Goal: Task Accomplishment & Management: Manage account settings

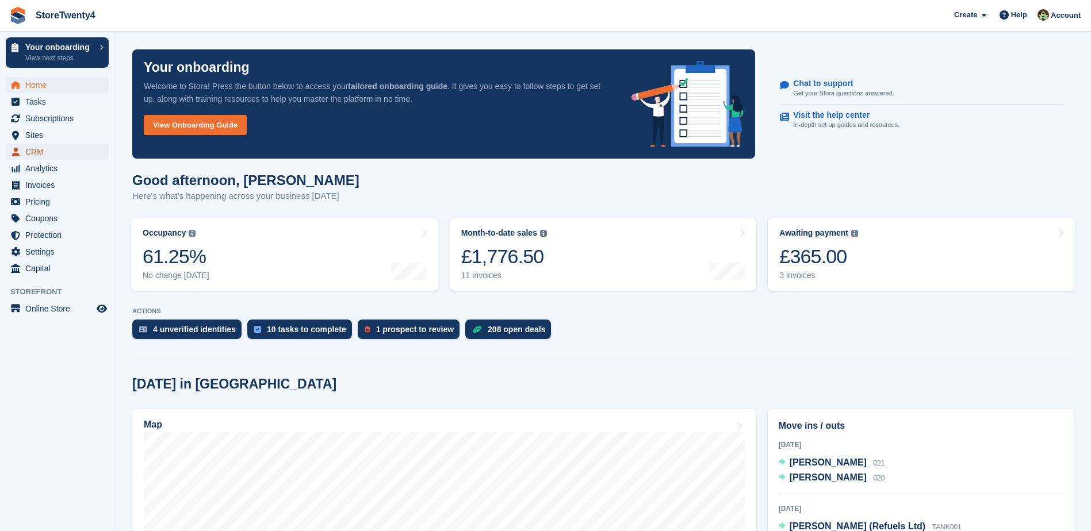
click at [42, 150] on span "CRM" at bounding box center [59, 152] width 69 height 16
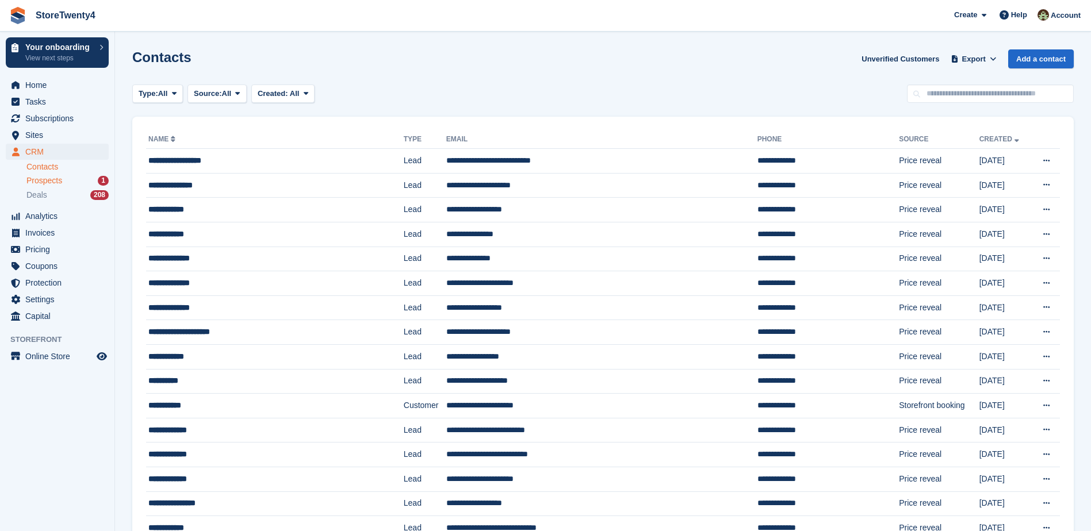
click at [49, 180] on span "Prospects" at bounding box center [44, 180] width 36 height 11
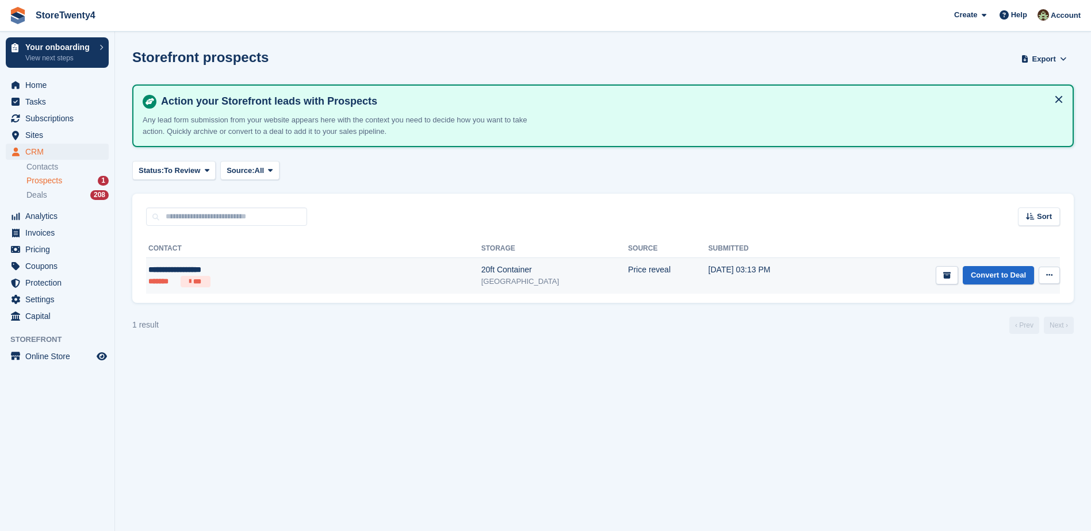
click at [481, 274] on div "20ft Container" at bounding box center [554, 270] width 147 height 12
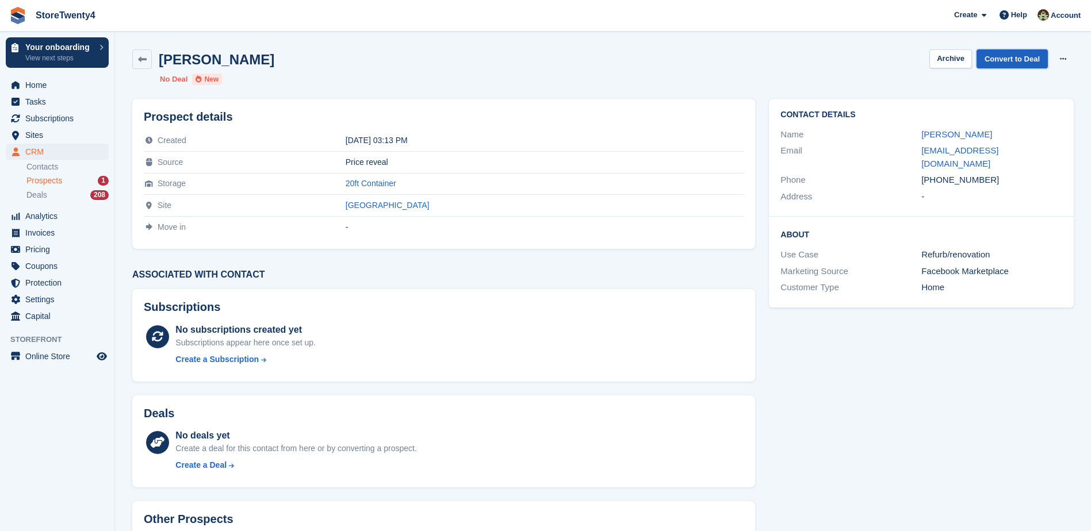
click at [1019, 60] on link "Convert to Deal" at bounding box center [1011, 58] width 71 height 19
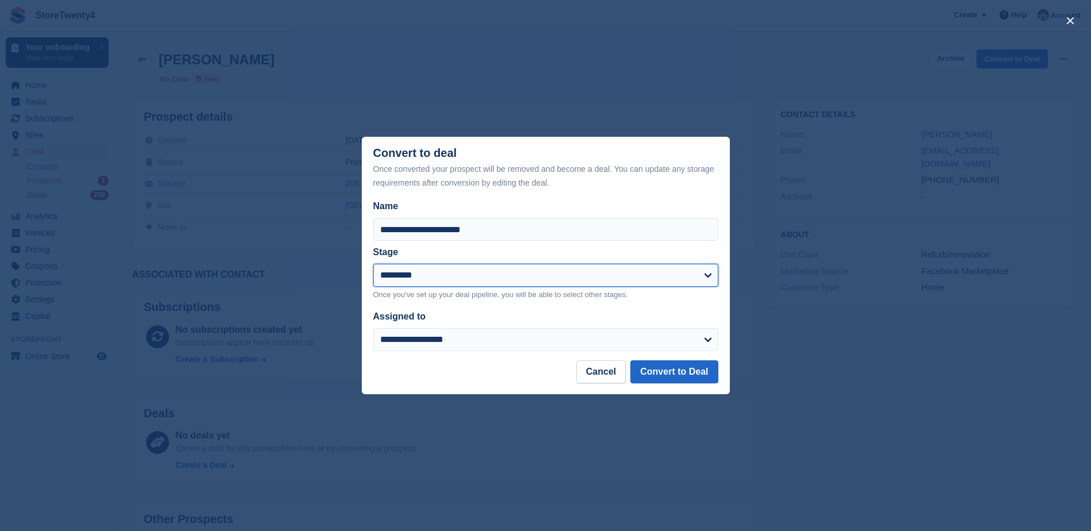
click at [442, 285] on select "**********" at bounding box center [545, 275] width 345 height 23
select select "****"
click at [373, 265] on select "**********" at bounding box center [545, 275] width 345 height 23
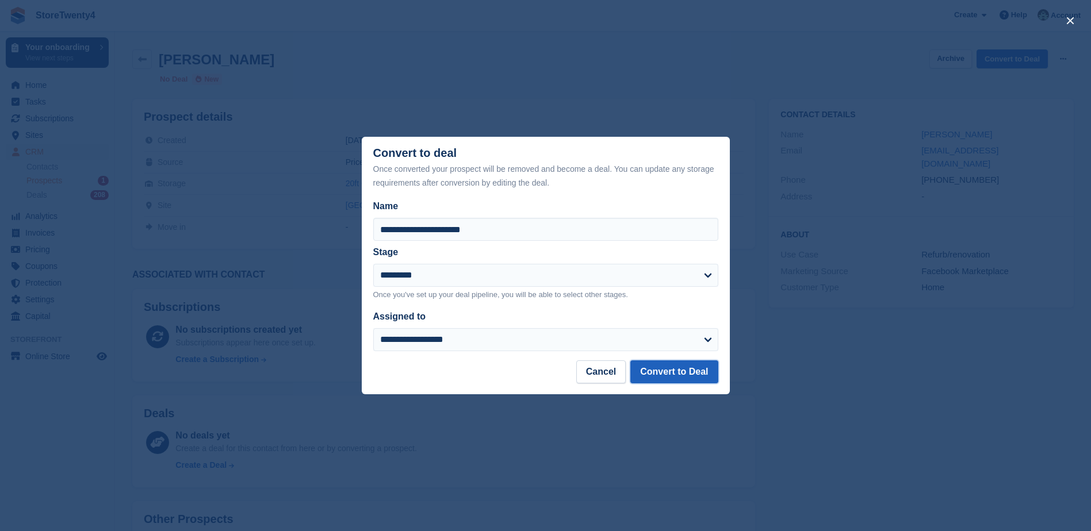
click at [681, 374] on button "Convert to Deal" at bounding box center [673, 371] width 87 height 23
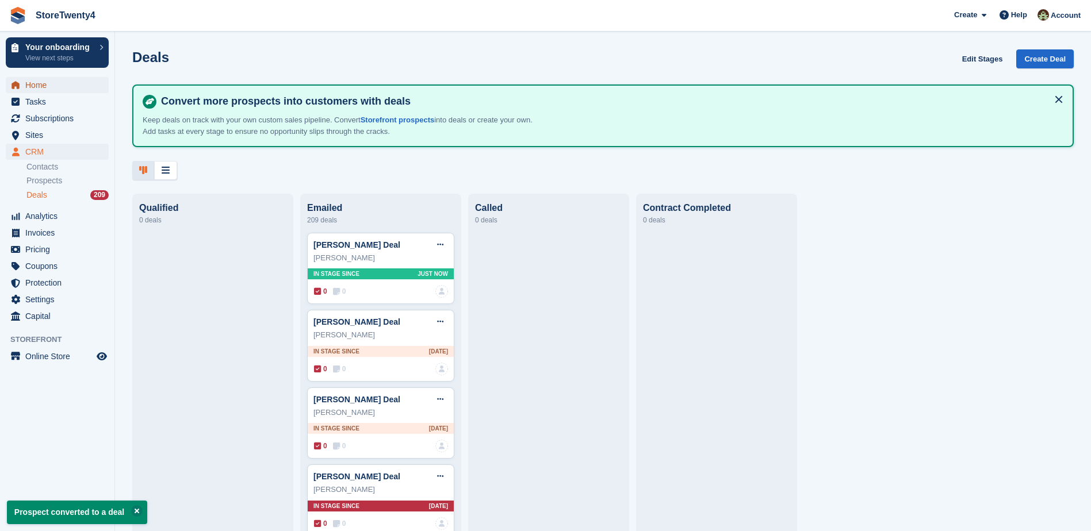
click at [38, 85] on span "Home" at bounding box center [59, 85] width 69 height 16
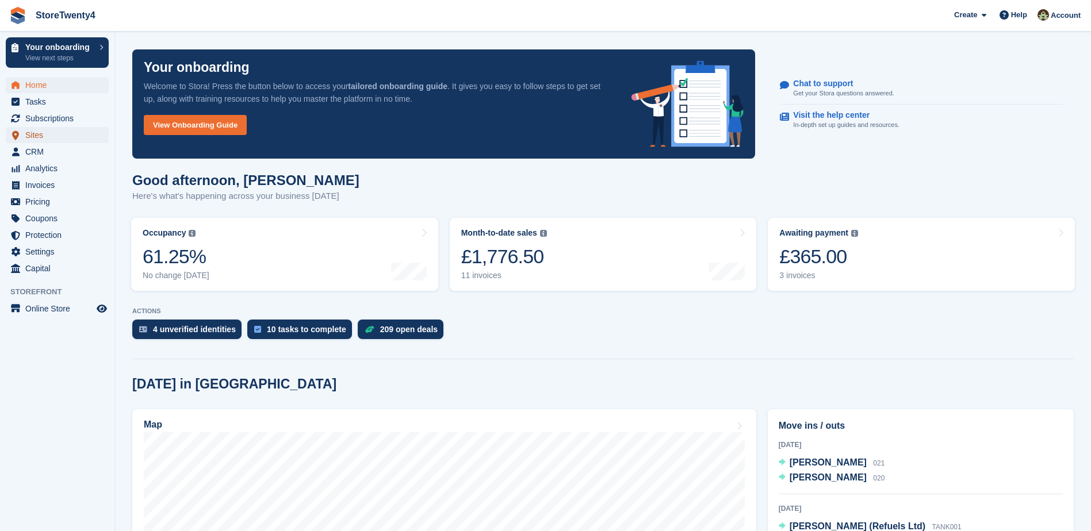
click at [34, 133] on span "Sites" at bounding box center [59, 135] width 69 height 16
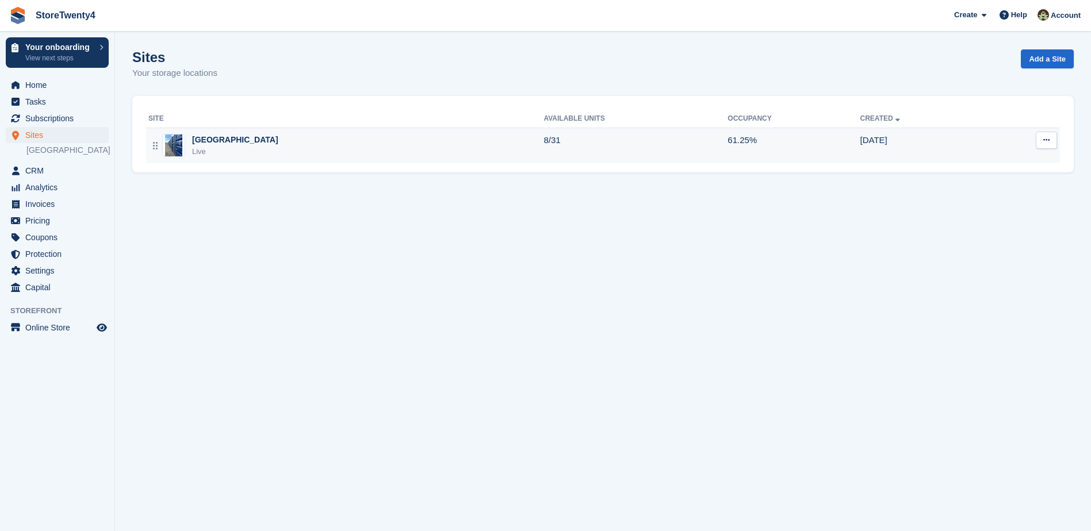
click at [243, 144] on div "[GEOGRAPHIC_DATA]" at bounding box center [235, 140] width 86 height 12
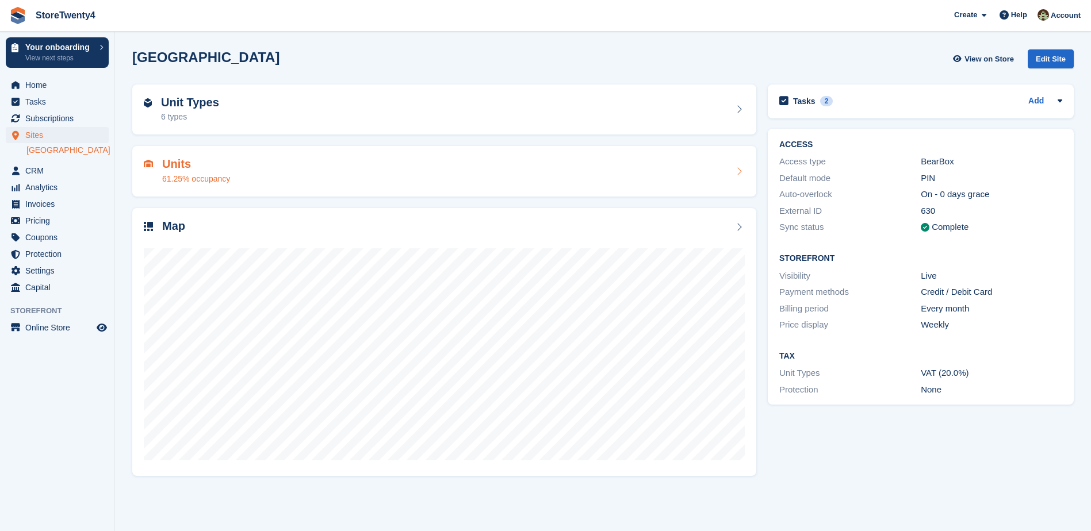
click at [259, 175] on div "Units 61.25% occupancy" at bounding box center [444, 172] width 601 height 28
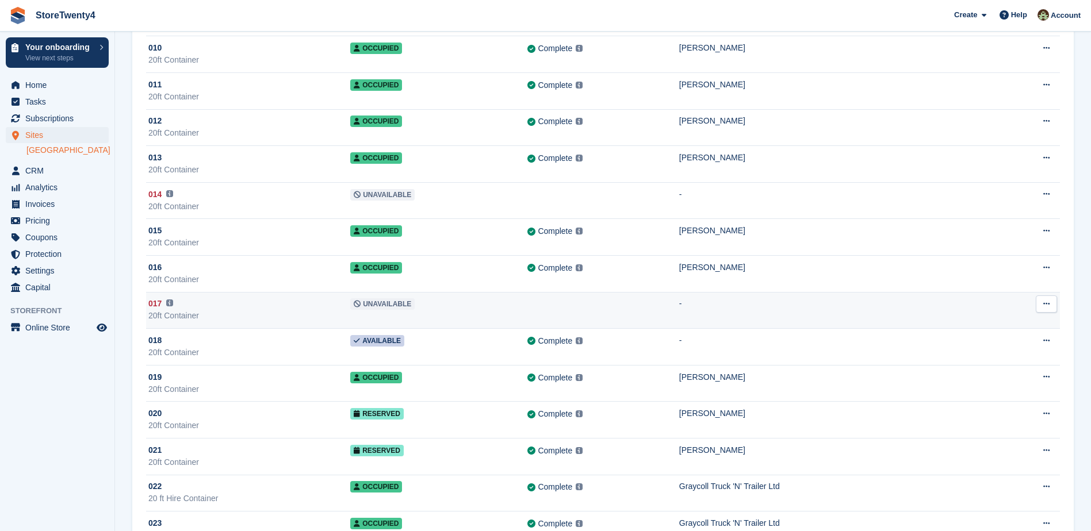
scroll to position [402, 0]
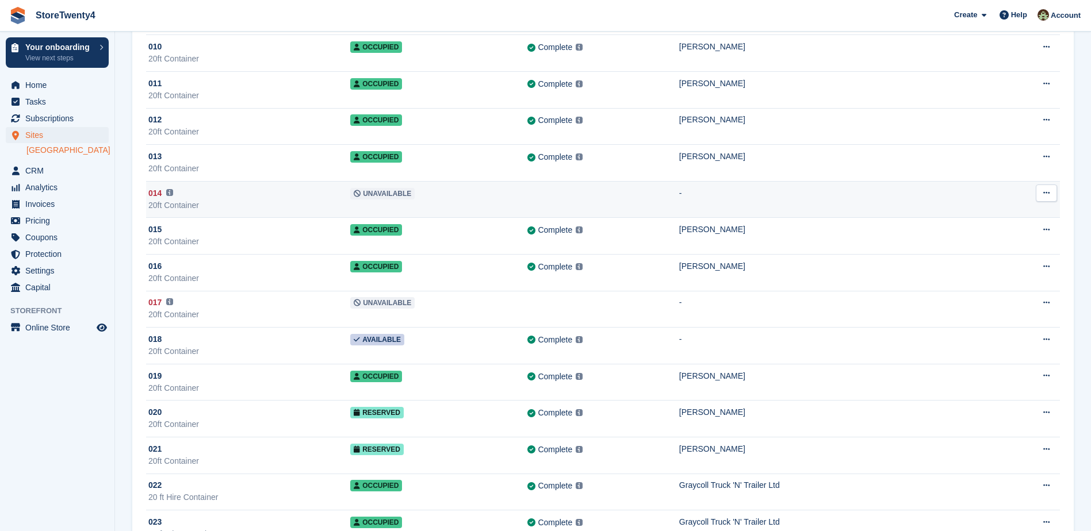
click at [1050, 191] on button at bounding box center [1045, 193] width 21 height 17
click at [755, 199] on td "-" at bounding box center [836, 199] width 314 height 37
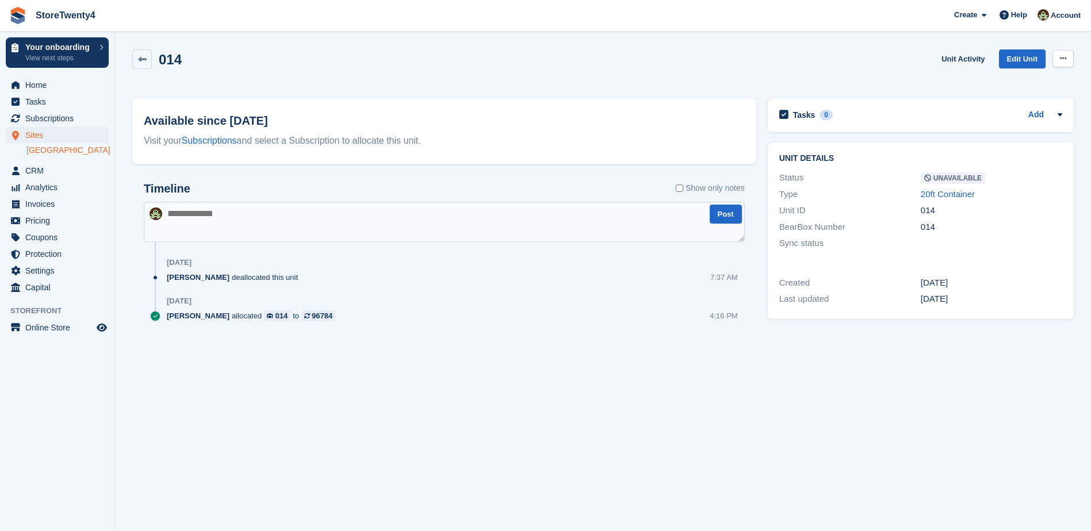
click at [1059, 55] on icon at bounding box center [1062, 58] width 6 height 7
click at [1007, 81] on p "Make Available" at bounding box center [1018, 81] width 100 height 15
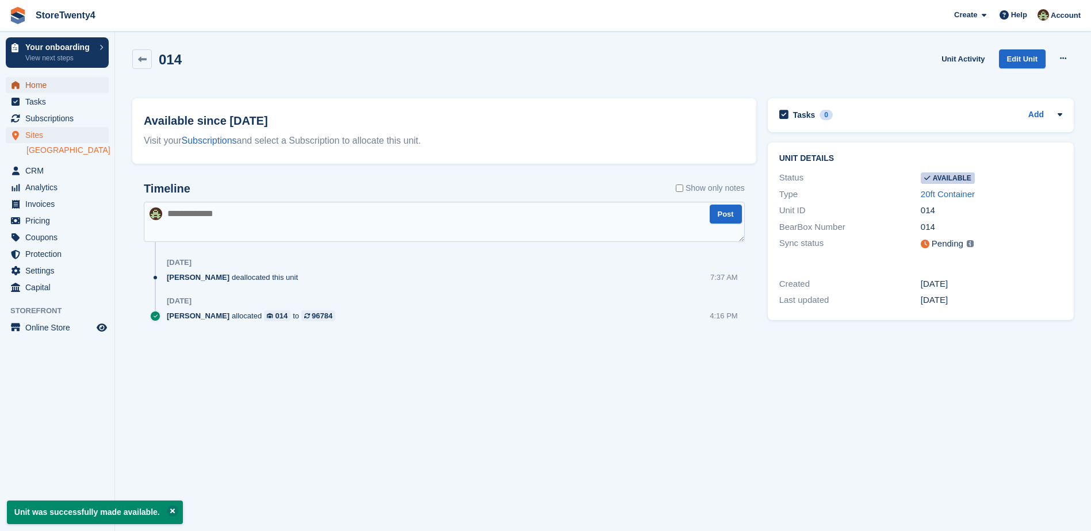
click at [43, 86] on span "Home" at bounding box center [59, 85] width 69 height 16
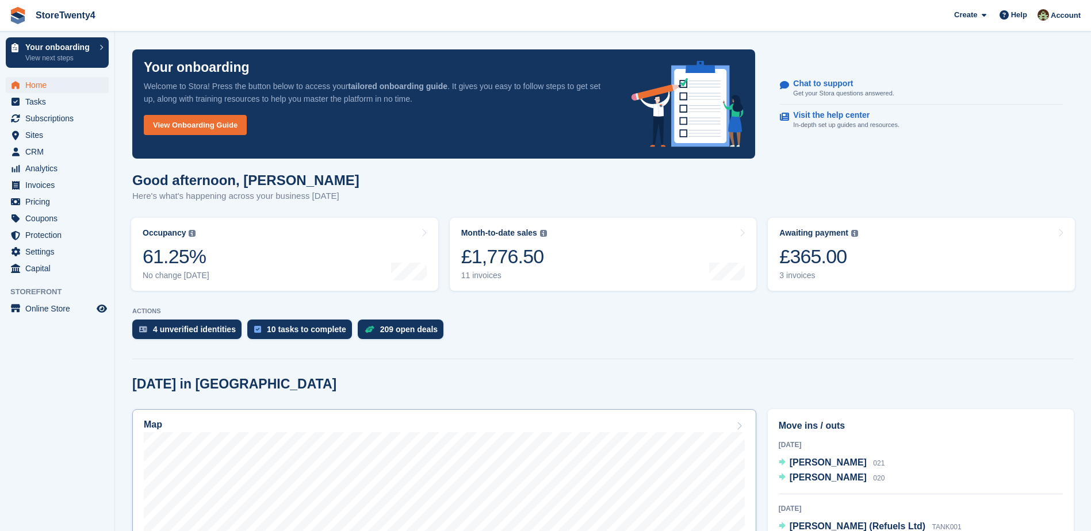
scroll to position [230, 0]
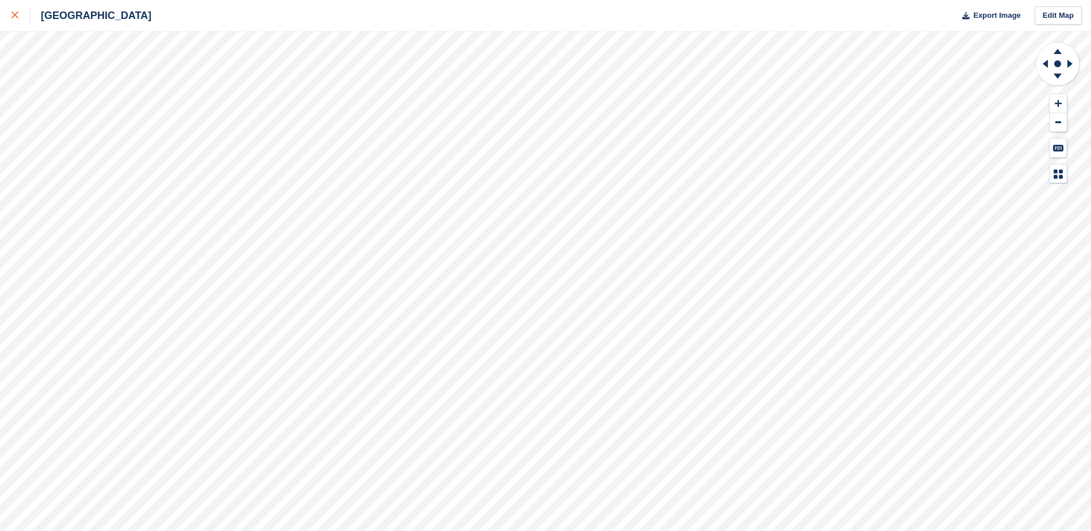
click at [13, 11] on div at bounding box center [20, 16] width 19 height 14
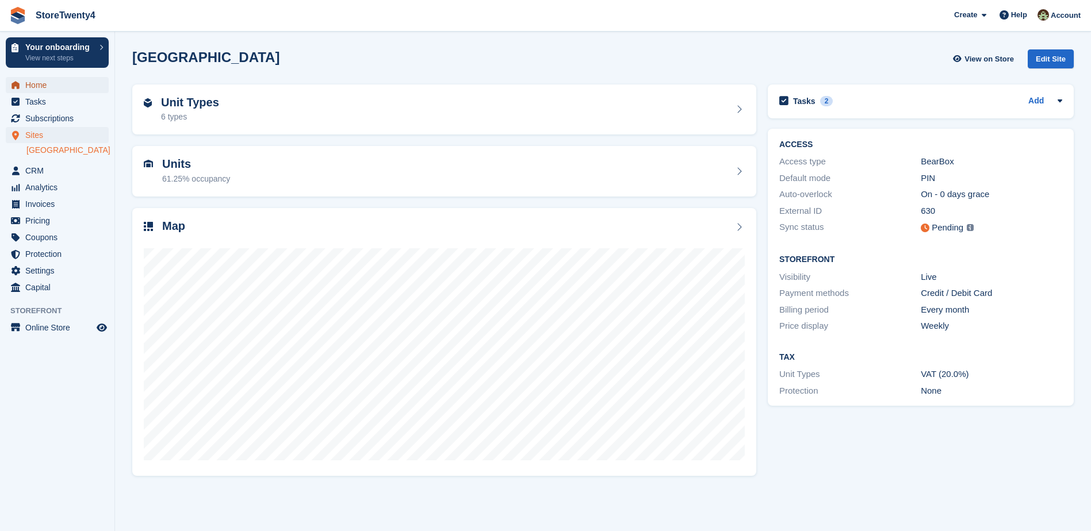
click at [47, 85] on span "Home" at bounding box center [59, 85] width 69 height 16
